Goal: Information Seeking & Learning: Find specific fact

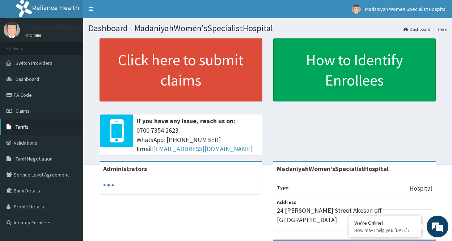
click at [22, 124] on span "Tariffs" at bounding box center [22, 126] width 13 height 7
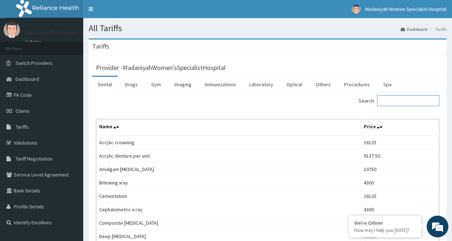
click at [393, 100] on input "Search:" at bounding box center [408, 100] width 62 height 11
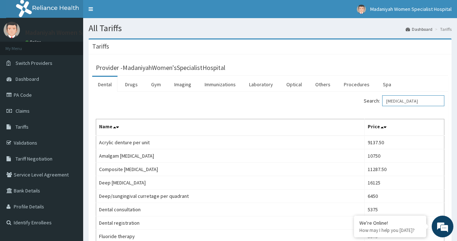
type input "d-dimer"
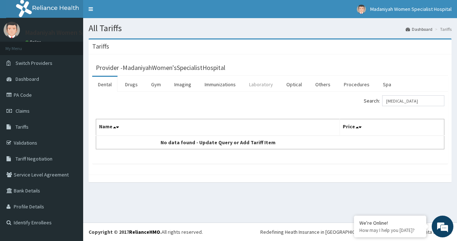
click at [251, 86] on link "Laboratory" at bounding box center [261, 84] width 35 height 15
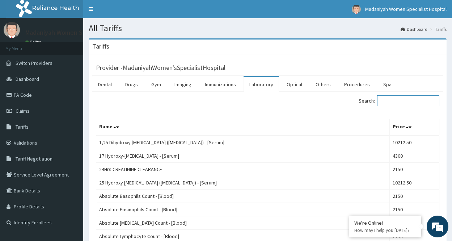
click at [395, 98] on input "Search:" at bounding box center [408, 100] width 62 height 11
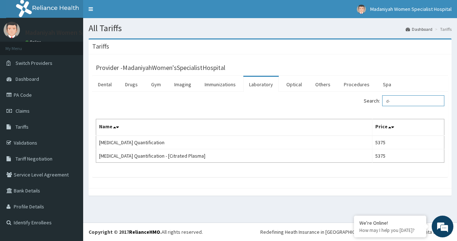
type input "d"
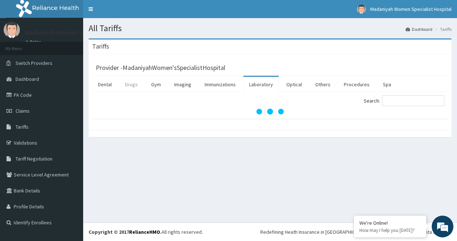
click at [132, 87] on link "Drugs" at bounding box center [131, 84] width 24 height 15
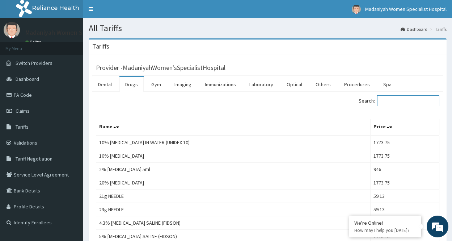
click at [396, 98] on input "Search:" at bounding box center [408, 100] width 62 height 11
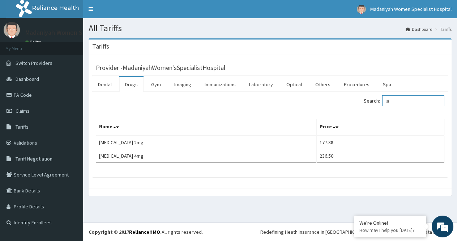
type input "s"
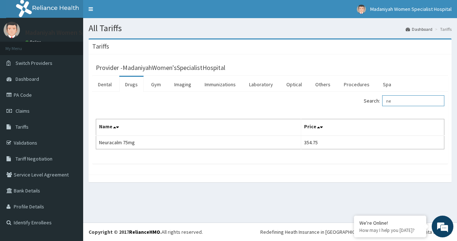
type input "n"
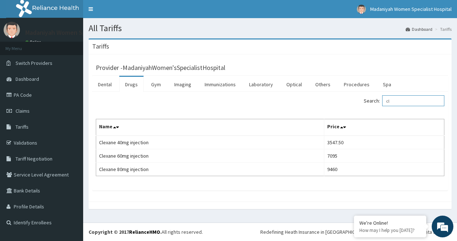
type input "c"
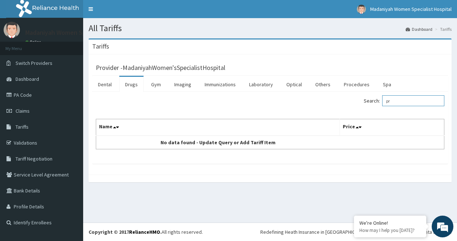
type input "p"
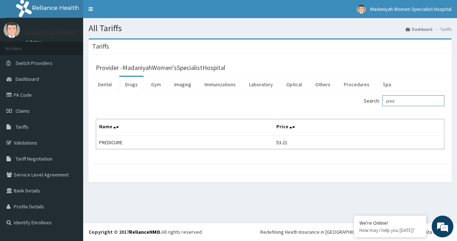
type input "pred"
